Goal: Find contact information: Find contact information

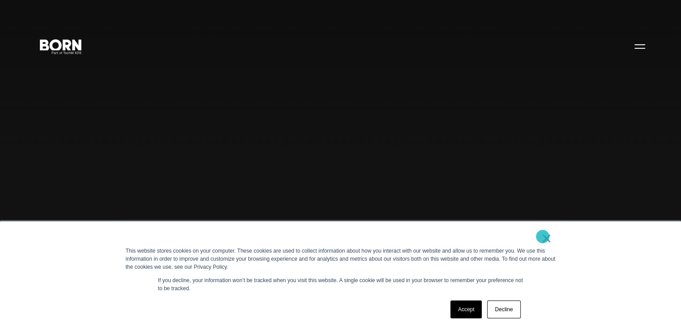
click at [542, 237] on link "×" at bounding box center [546, 238] width 11 height 8
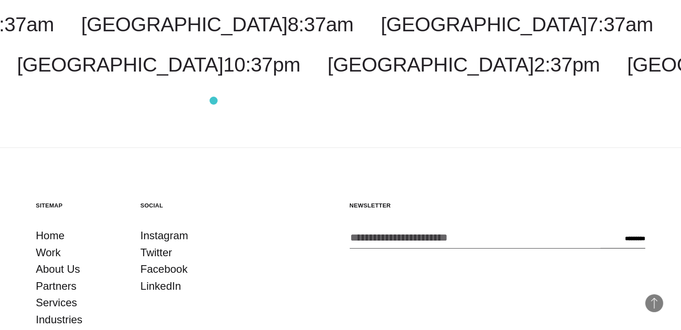
scroll to position [2441, 0]
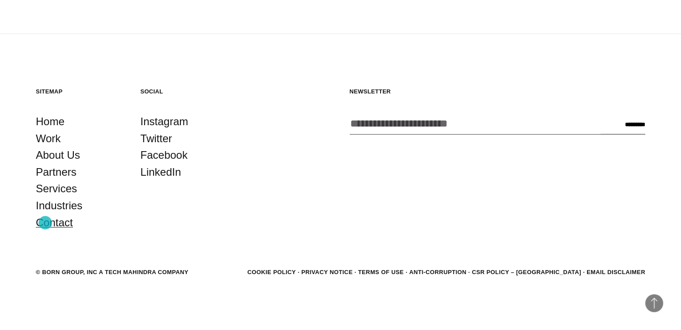
click at [45, 223] on link "Contact" at bounding box center [54, 222] width 37 height 17
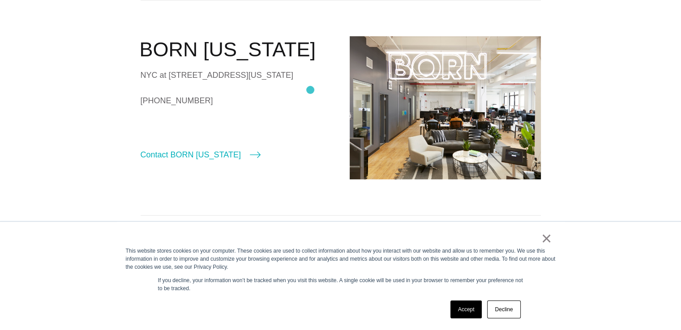
scroll to position [403, 0]
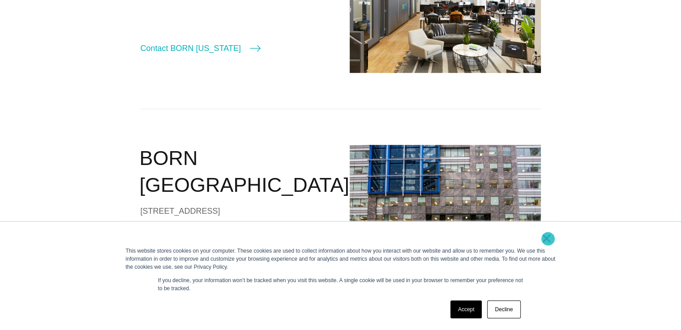
click at [548, 239] on link "×" at bounding box center [546, 238] width 11 height 8
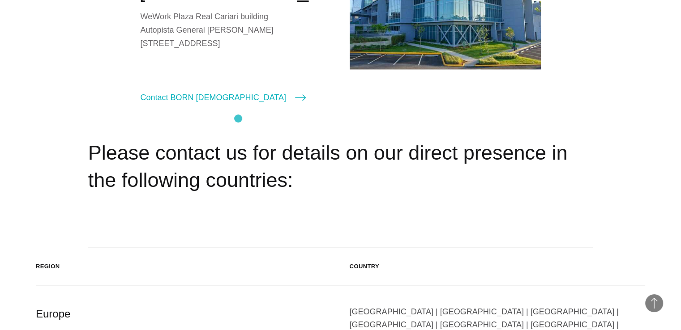
scroll to position [1387, 0]
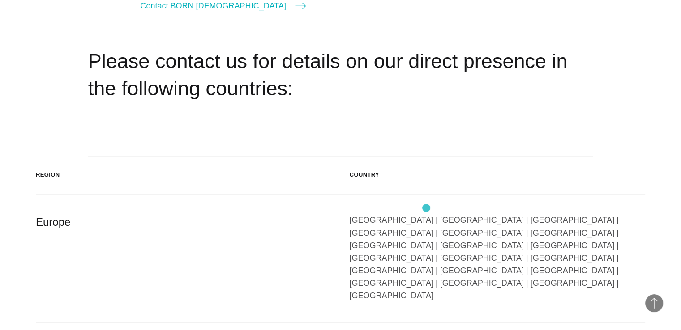
click at [426, 214] on div "Austria | Belgium | Bulgaria | Czech Republic | Denmark | Finland | France | Ge…" at bounding box center [497, 258] width 296 height 88
click at [45, 214] on div "Europe" at bounding box center [184, 258] width 296 height 88
click at [202, 156] on header "Region Country" at bounding box center [340, 175] width 609 height 38
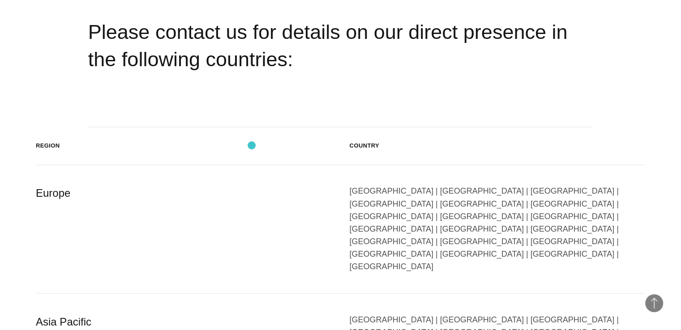
scroll to position [1400, 0]
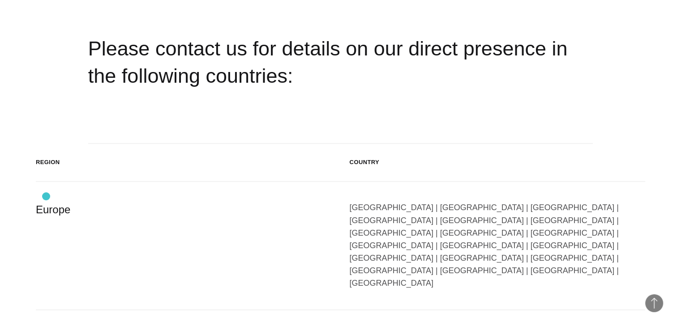
click at [46, 201] on div "Europe" at bounding box center [184, 245] width 296 height 88
click at [186, 203] on div "Europe" at bounding box center [184, 245] width 296 height 88
click at [428, 201] on div "Austria | Belgium | Bulgaria | Czech Republic | Denmark | Finland | France | Ge…" at bounding box center [497, 245] width 296 height 88
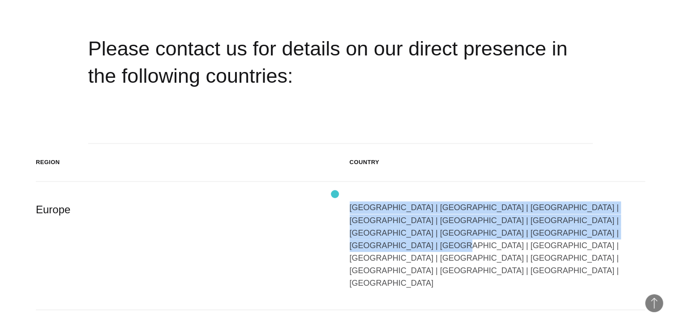
drag, startPoint x: 521, startPoint y: 221, endPoint x: 335, endPoint y: 194, distance: 188.5
click at [335, 194] on div "Europe Austria | Belgium | Bulgaria | Czech Republic | Denmark | Finland | Fran…" at bounding box center [340, 246] width 609 height 128
click at [262, 201] on div "Europe" at bounding box center [184, 245] width 296 height 88
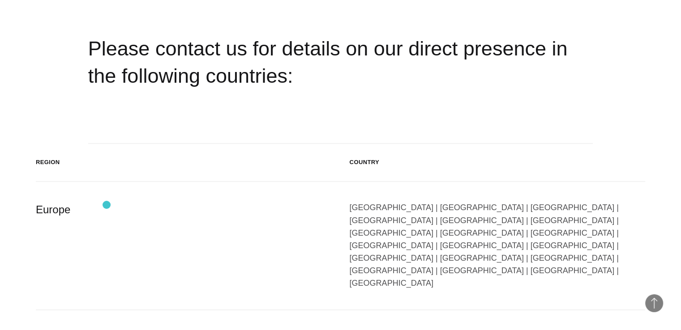
drag, startPoint x: 106, startPoint y: 205, endPoint x: 68, endPoint y: 205, distance: 38.5
click at [68, 205] on div "Europe" at bounding box center [184, 245] width 296 height 88
click at [67, 201] on div "Europe" at bounding box center [184, 245] width 296 height 88
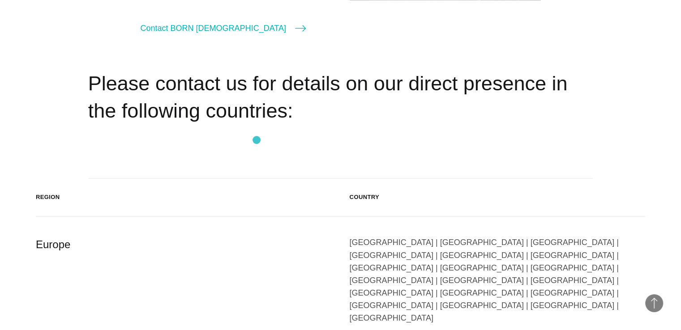
scroll to position [1310, 0]
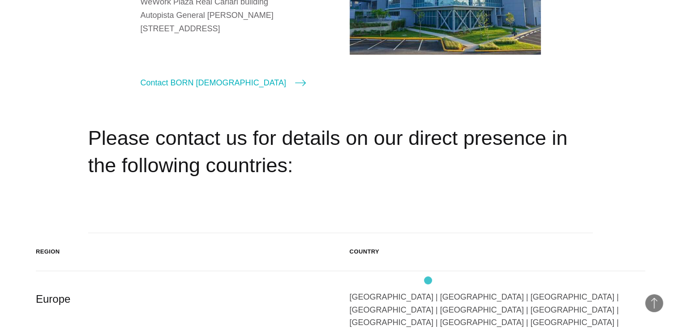
click at [428, 291] on div "Austria | Belgium | Bulgaria | Czech Republic | Denmark | Finland | France | Ge…" at bounding box center [497, 335] width 296 height 88
click at [427, 291] on div "Austria | Belgium | Bulgaria | Czech Republic | Denmark | Finland | France | Ge…" at bounding box center [497, 335] width 296 height 88
click at [396, 291] on div "Austria | Belgium | Bulgaria | Czech Republic | Denmark | Finland | France | Ge…" at bounding box center [497, 335] width 296 height 88
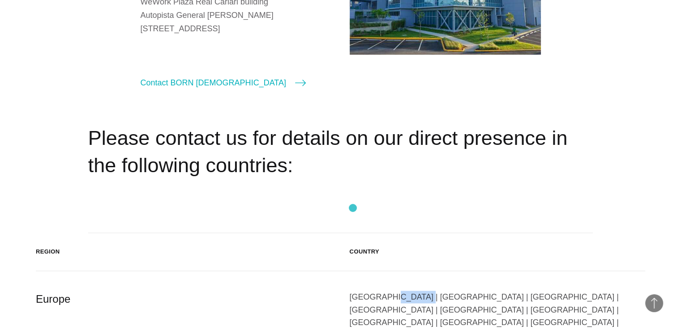
scroll to position [1444, 0]
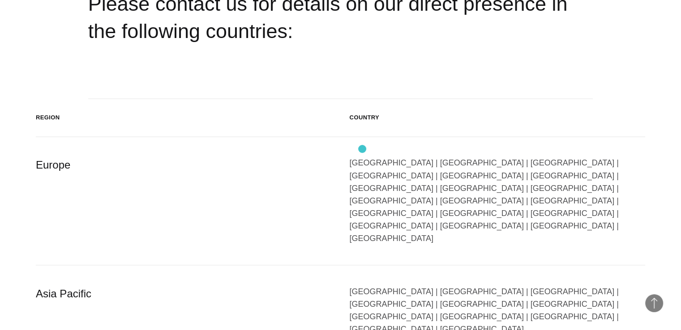
click at [362, 157] on div "Austria | Belgium | Bulgaria | Czech Republic | Denmark | Finland | France | Ge…" at bounding box center [497, 201] width 296 height 88
click at [462, 181] on div "Europe Austria | Belgium | Bulgaria | Czech Republic | Denmark | Finland | Fran…" at bounding box center [340, 201] width 609 height 128
click at [57, 157] on div "Europe" at bounding box center [184, 201] width 296 height 88
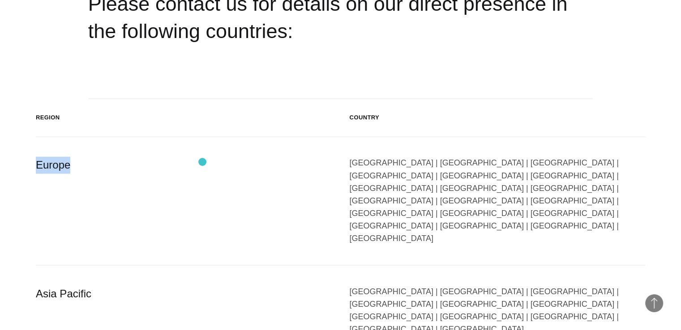
click at [202, 162] on div "Europe" at bounding box center [184, 201] width 296 height 88
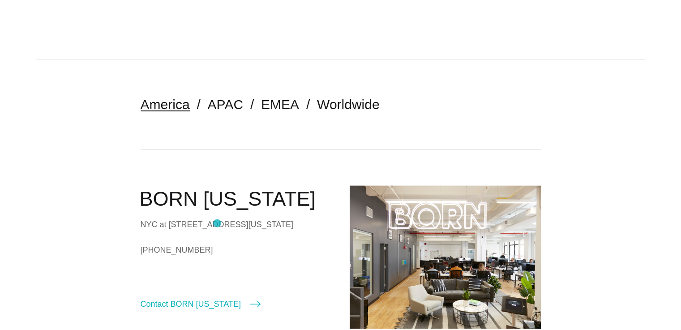
scroll to position [0, 0]
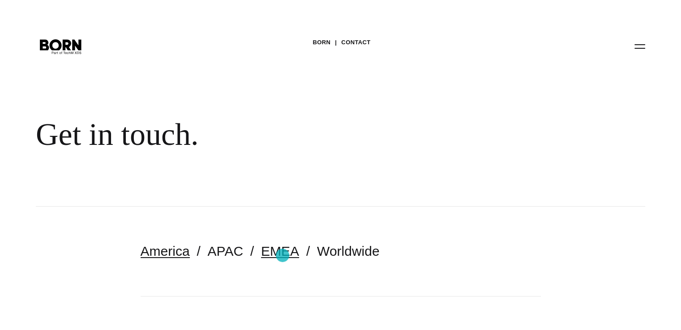
click at [274, 255] on link "EMEA" at bounding box center [280, 251] width 38 height 15
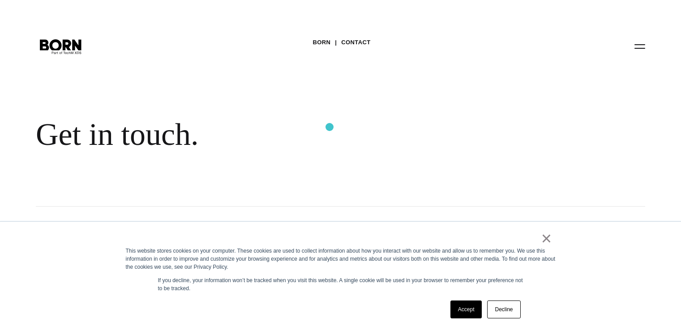
scroll to position [224, 0]
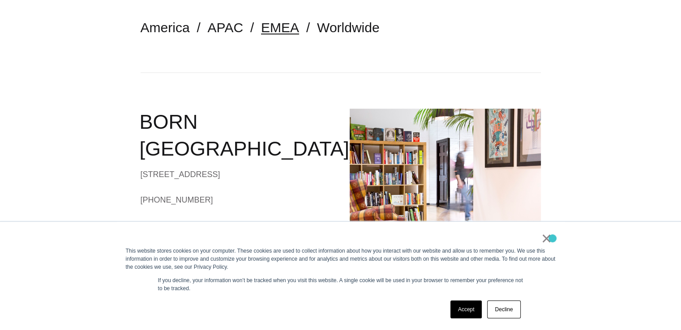
click at [552, 239] on div "× This website stores cookies on your computer. These cookies are used to colle…" at bounding box center [340, 276] width 447 height 108
click at [500, 312] on link "Decline" at bounding box center [503, 310] width 33 height 18
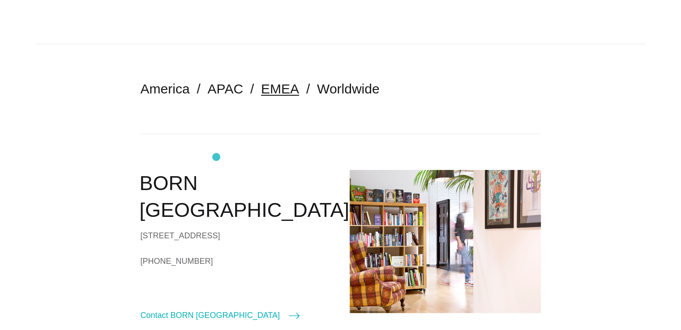
scroll to position [158, 0]
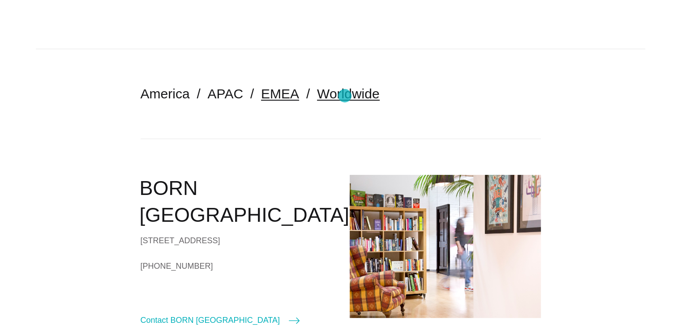
click at [345, 96] on link "Worldwide" at bounding box center [348, 93] width 63 height 15
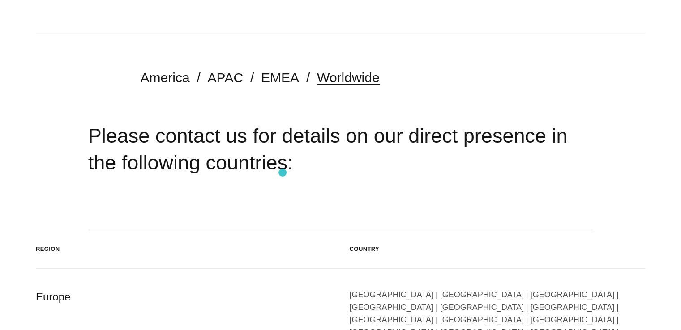
scroll to position [50, 0]
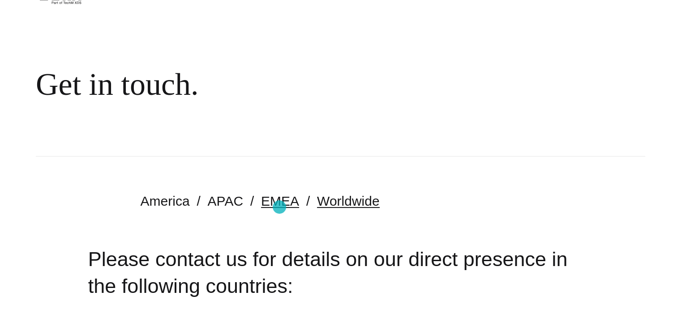
click at [279, 207] on link "EMEA" at bounding box center [280, 201] width 38 height 15
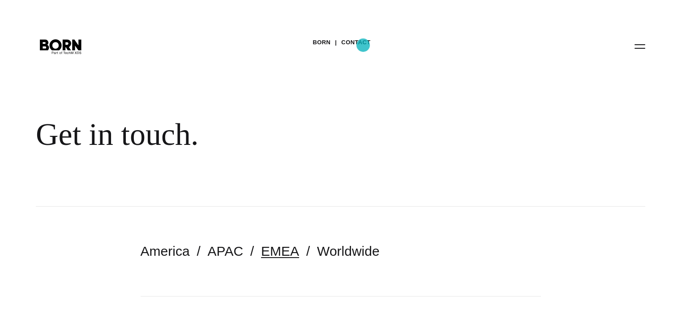
click at [363, 45] on link "Contact" at bounding box center [355, 42] width 29 height 13
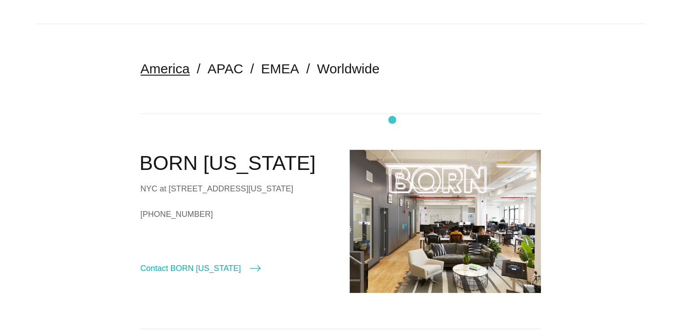
scroll to position [224, 0]
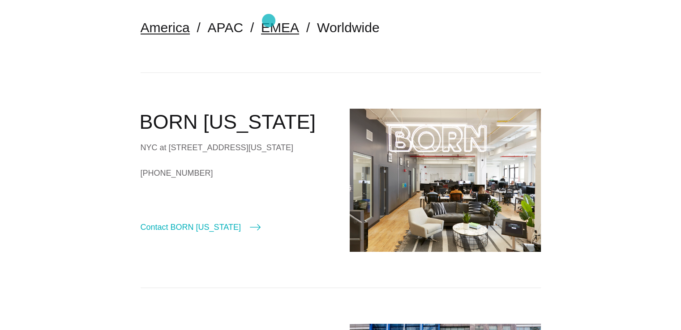
click at [268, 21] on link "EMEA" at bounding box center [280, 27] width 38 height 15
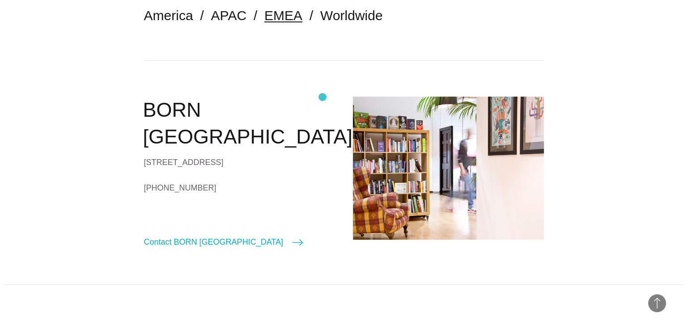
scroll to position [358, 0]
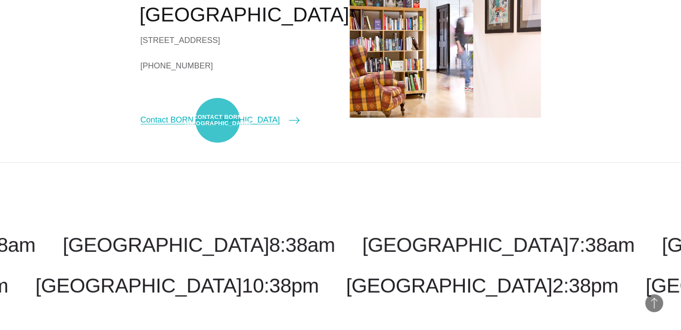
click at [218, 120] on link "Contact BORN London" at bounding box center [220, 120] width 159 height 13
select select "******"
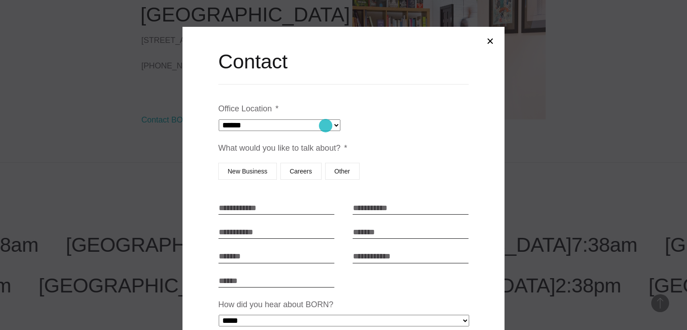
click at [325, 129] on select "**********" at bounding box center [280, 125] width 122 height 12
click at [417, 106] on li "**********" at bounding box center [343, 116] width 251 height 29
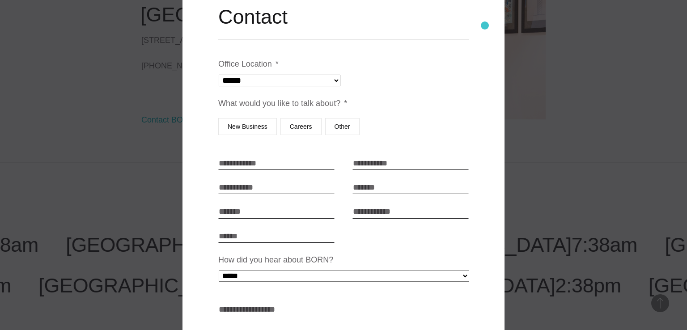
scroll to position [0, 0]
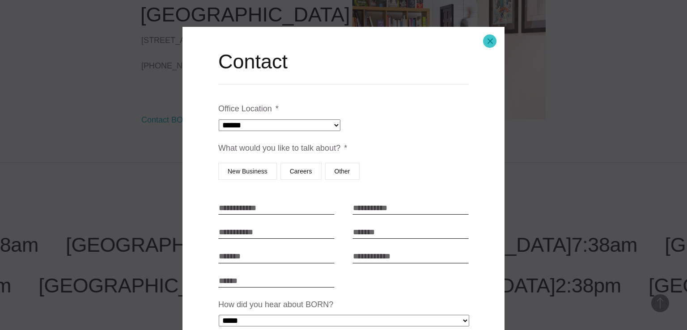
click at [490, 41] on button "Close modal" at bounding box center [490, 40] width 21 height 21
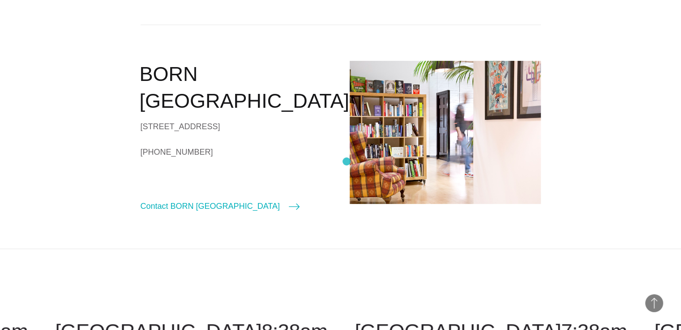
scroll to position [268, 0]
